Goal: Information Seeking & Learning: Learn about a topic

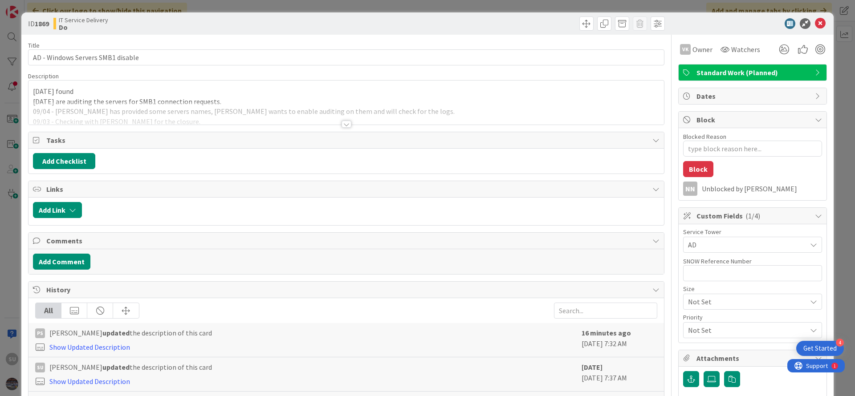
type textarea "x"
click at [344, 125] on div at bounding box center [347, 124] width 10 height 7
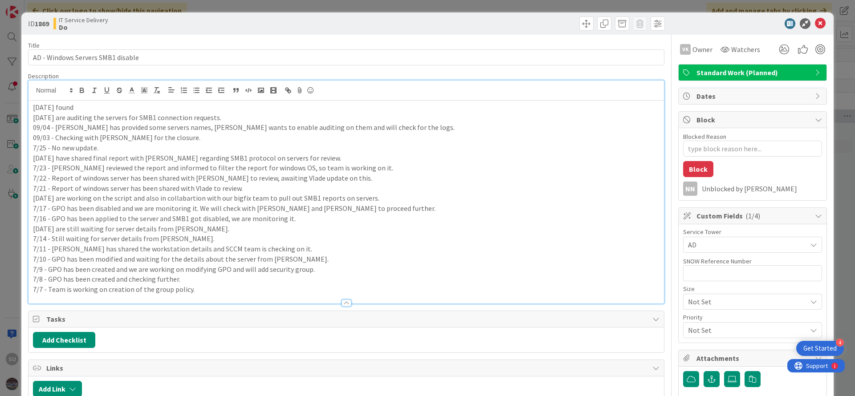
click at [97, 107] on p "[DATE] found" at bounding box center [346, 107] width 627 height 10
click at [815, 21] on icon at bounding box center [820, 23] width 11 height 11
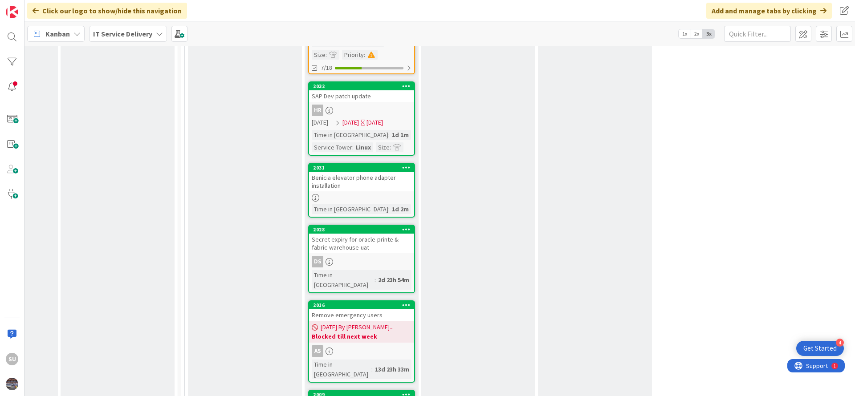
scroll to position [668, 437]
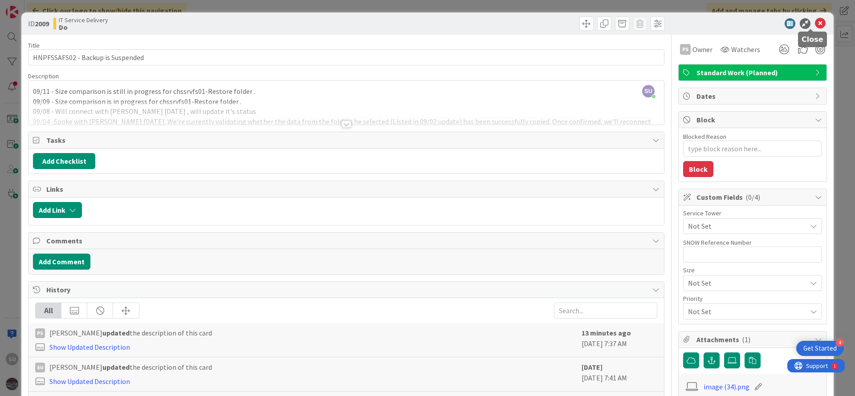
click at [815, 24] on icon at bounding box center [820, 23] width 11 height 11
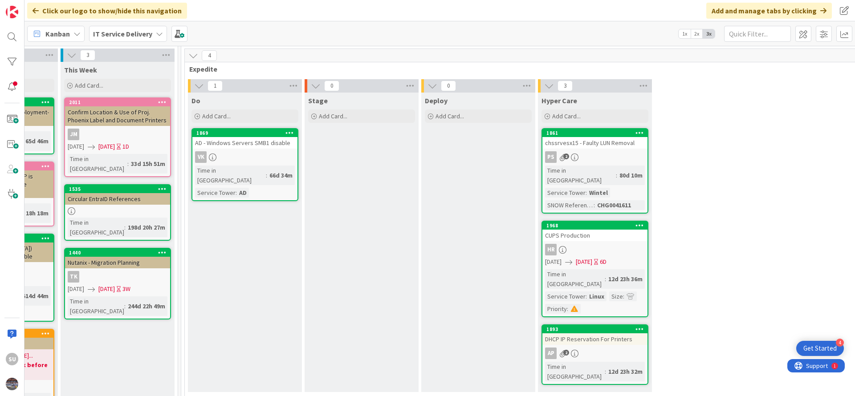
scroll to position [0, 437]
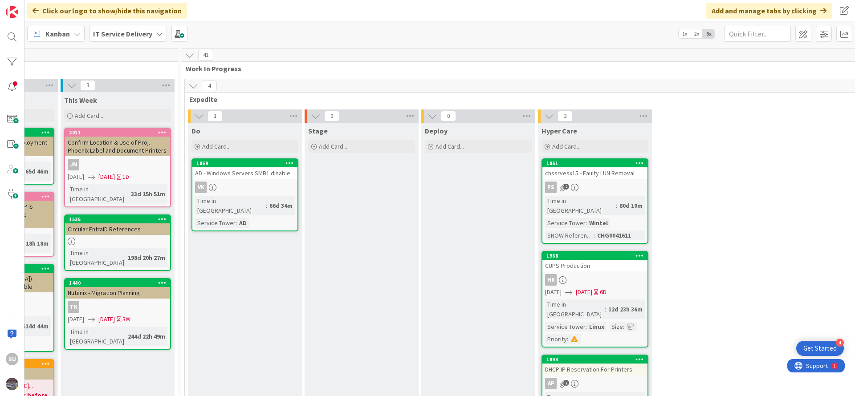
click at [273, 188] on div "VK" at bounding box center [244, 188] width 105 height 12
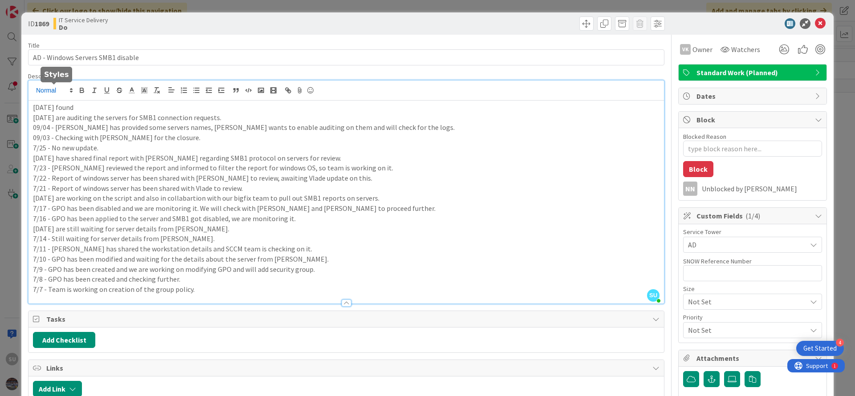
drag, startPoint x: 87, startPoint y: 92, endPoint x: 57, endPoint y: 92, distance: 30.3
click at [57, 92] on div "SU [PERSON_NAME] just joined [DATE] found [DATE] are auditing the servers for S…" at bounding box center [347, 192] width 636 height 223
click at [89, 110] on p "[DATE] found" at bounding box center [346, 107] width 627 height 10
type textarea "x"
click at [93, 111] on p "[DATE] found" at bounding box center [346, 107] width 627 height 10
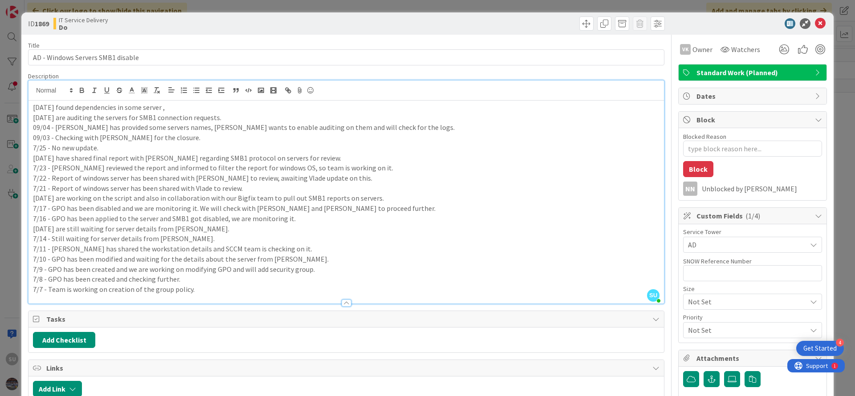
click at [131, 107] on p "[DATE] found dependencies in some server ," at bounding box center [346, 107] width 627 height 10
click at [183, 110] on p "[DATE] found dependencies on some server ," at bounding box center [346, 107] width 627 height 10
click at [276, 108] on p "[DATE] found dependencies on some server , we are further checking logs for thh…" at bounding box center [346, 107] width 627 height 10
click at [332, 109] on p "[DATE] found dependencies on some server , we are further checking logs for tho…" at bounding box center [346, 107] width 627 height 10
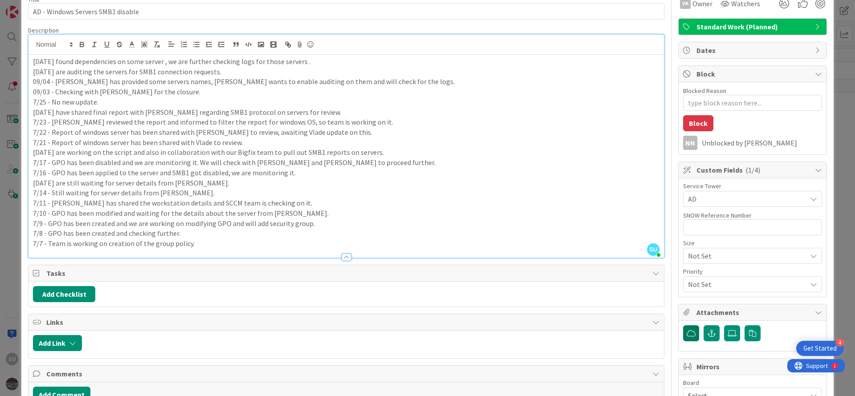
scroll to position [67, 0]
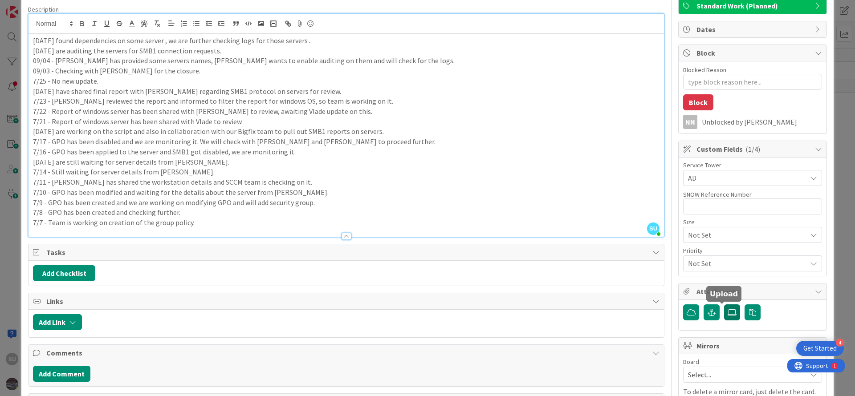
click at [728, 312] on icon at bounding box center [732, 312] width 9 height 7
click at [724, 305] on input "file" at bounding box center [724, 305] width 0 height 0
click at [724, 307] on label at bounding box center [732, 313] width 16 height 16
click at [724, 305] on input "file" at bounding box center [724, 305] width 0 height 0
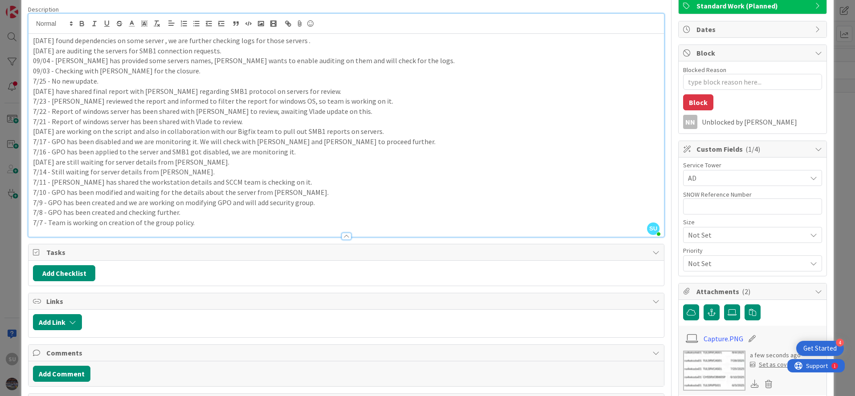
scroll to position [0, 0]
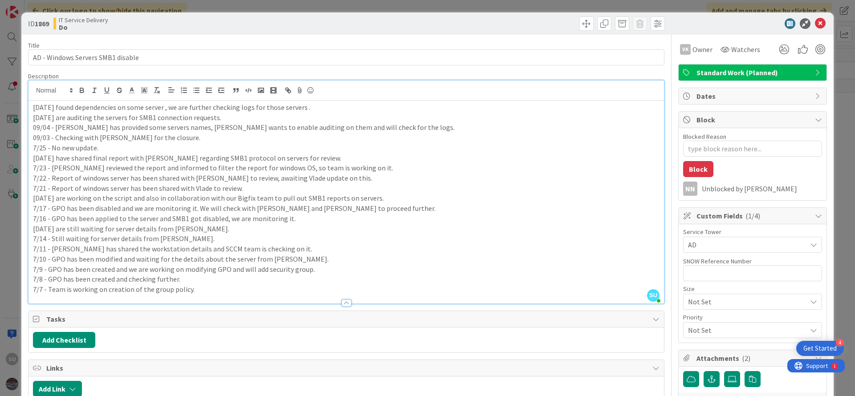
click at [320, 108] on p "[DATE] found dependencies on some server , we are further checking logs for tho…" at bounding box center [346, 107] width 627 height 10
click at [815, 24] on icon at bounding box center [820, 23] width 11 height 11
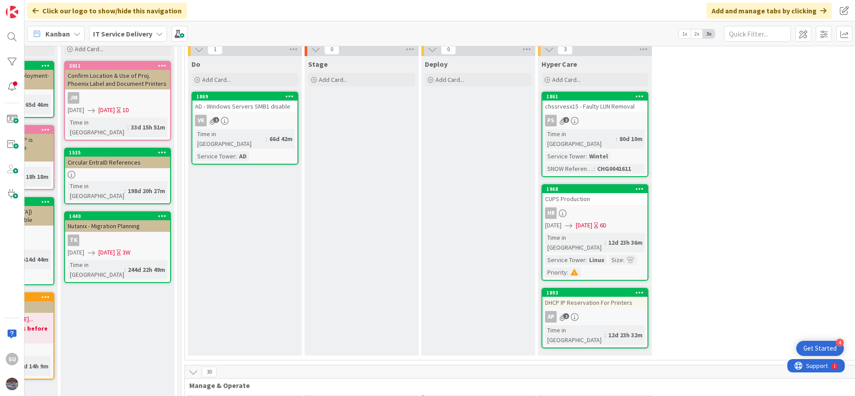
click at [631, 124] on div "PS 2" at bounding box center [594, 121] width 105 height 12
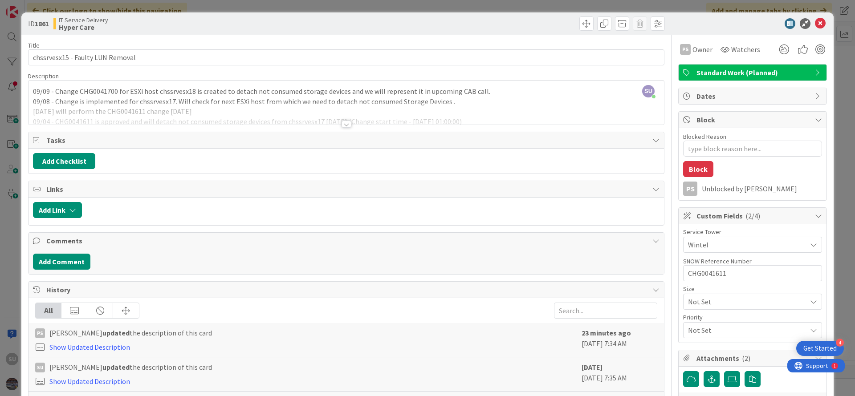
click at [344, 122] on div at bounding box center [347, 124] width 10 height 7
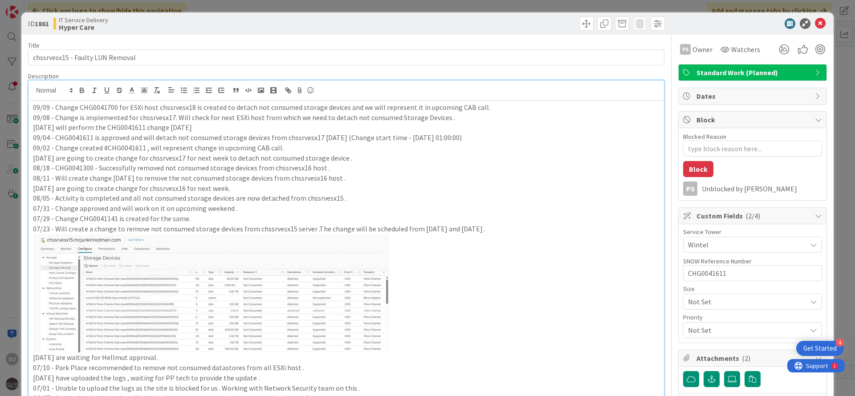
click at [31, 109] on div "09/09 - Change CHG0041700 for ESXi host chssrvesx18 is created to detach not co…" at bounding box center [347, 312] width 636 height 423
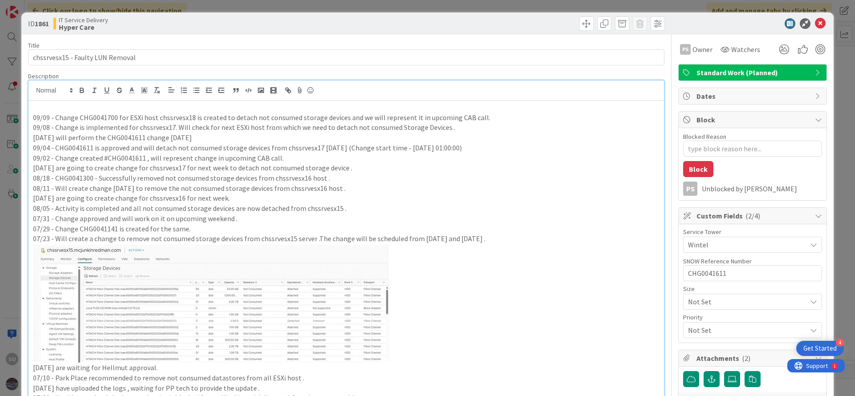
type textarea "x"
click at [89, 114] on p "09/09 - Change CHG0041700 for ESXi host chssrvesx18 is created to detach not co…" at bounding box center [346, 118] width 627 height 10
copy p "CHG0041700"
click at [55, 108] on p "09/11 - Will implement change [DATE] ." at bounding box center [346, 107] width 627 height 10
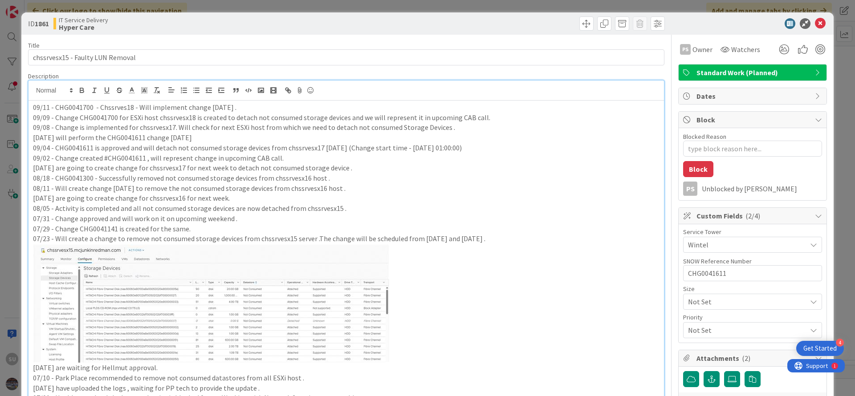
click at [125, 109] on p "09/11 - CHG0041700 - Chssrves18 - Will implement change [DATE] ." at bounding box center [346, 107] width 627 height 10
click at [160, 132] on p "09/08 - Change is implemented for chssrvesx17. Will check for next ESXi host fr…" at bounding box center [346, 127] width 627 height 10
type textarea "x"
click at [815, 25] on icon at bounding box center [820, 23] width 11 height 11
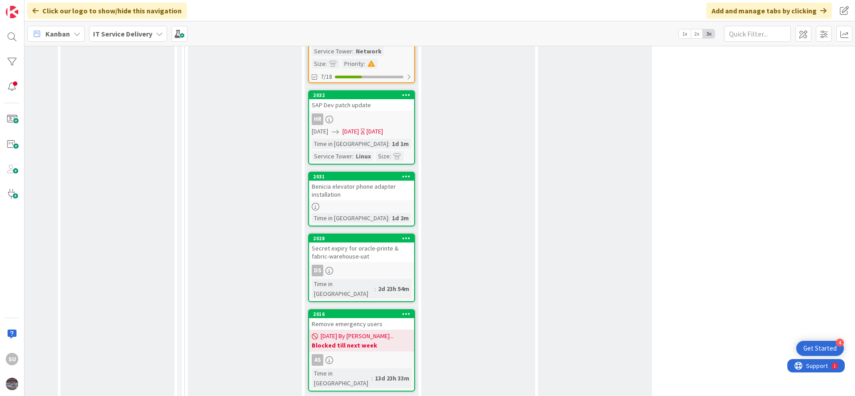
scroll to position [668, 437]
